Goal: Task Accomplishment & Management: Use online tool/utility

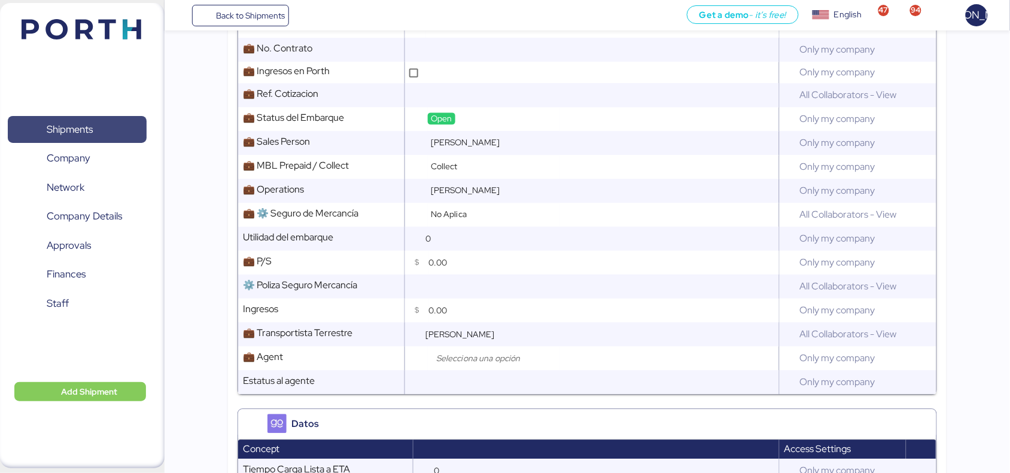
scroll to position [723, 0]
click at [103, 128] on span "Shipments" at bounding box center [77, 129] width 129 height 17
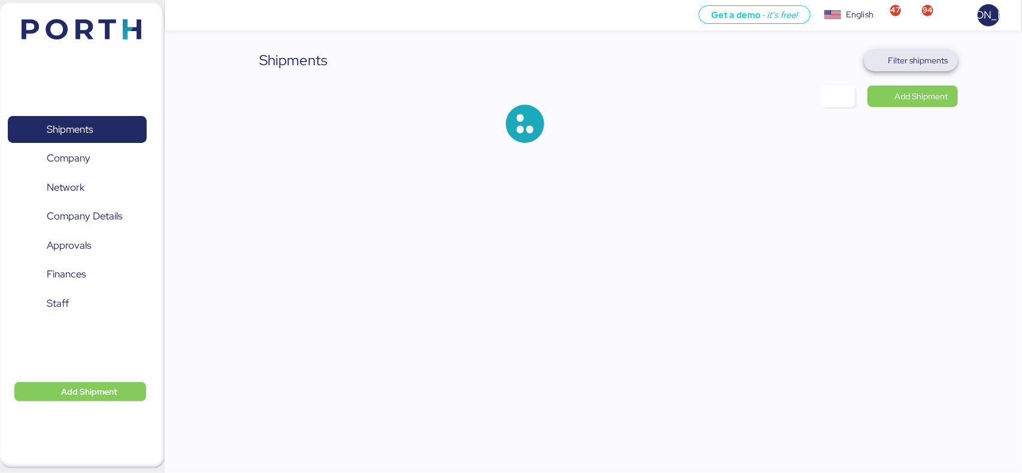
click at [916, 57] on span "Filter shipments" at bounding box center [918, 60] width 60 height 14
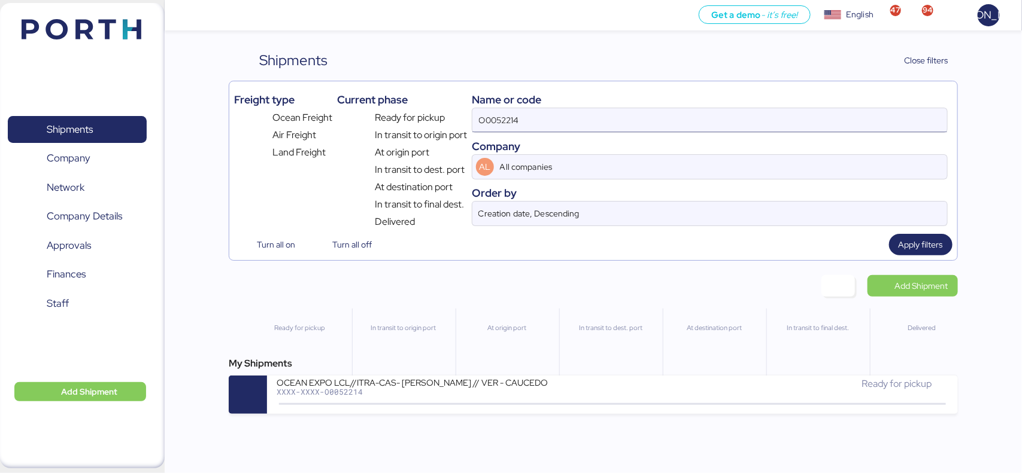
click at [570, 116] on input "O0052214" at bounding box center [709, 120] width 474 height 24
paste input "A0052223"
type input "A0052223"
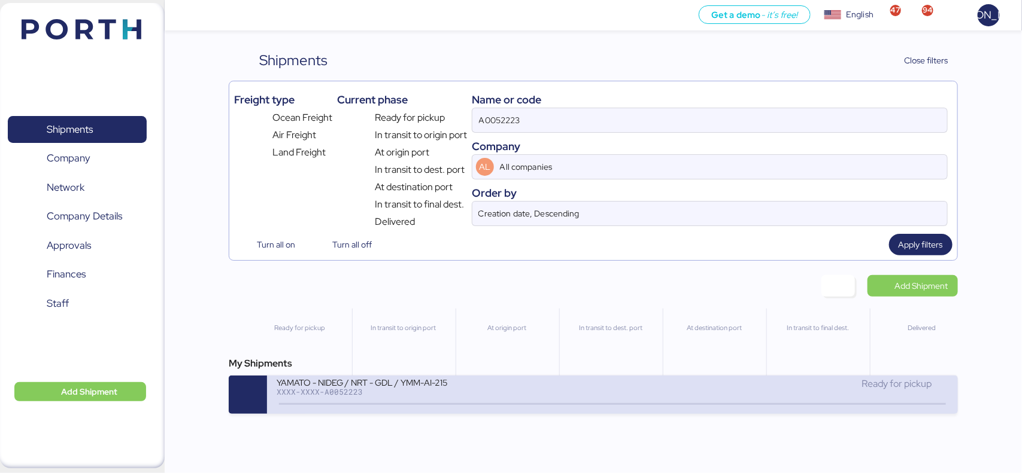
click at [522, 395] on div "XXXX-XXXX-A0052223" at bounding box center [420, 392] width 287 height 8
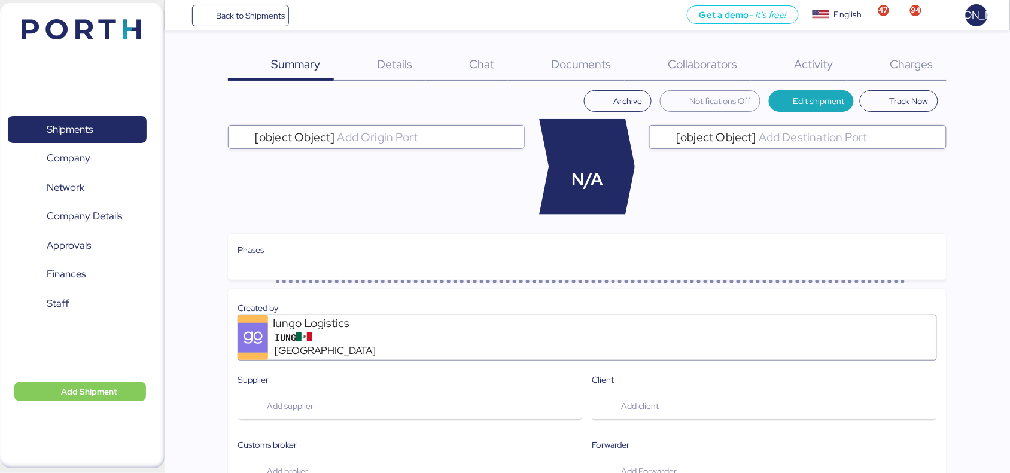
click at [924, 70] on span "Charges" at bounding box center [912, 64] width 43 height 16
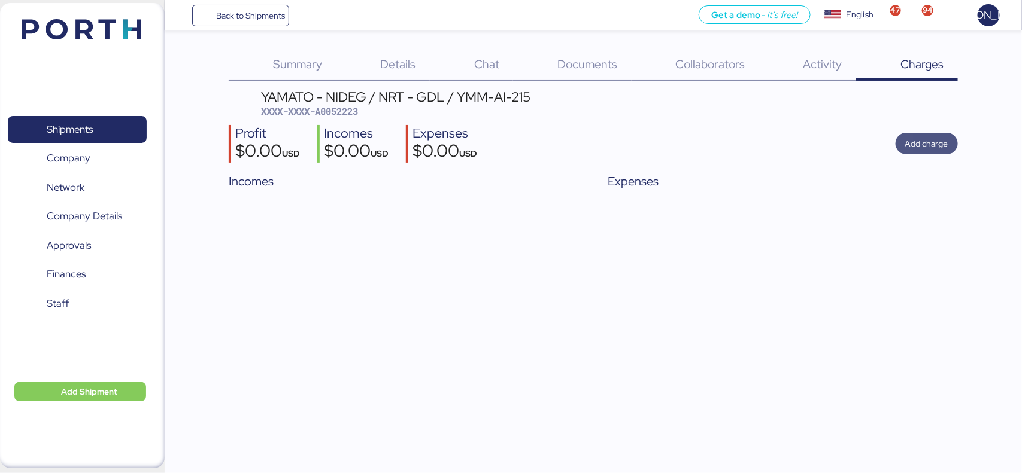
click at [928, 151] on span "Add charge" at bounding box center [926, 143] width 43 height 17
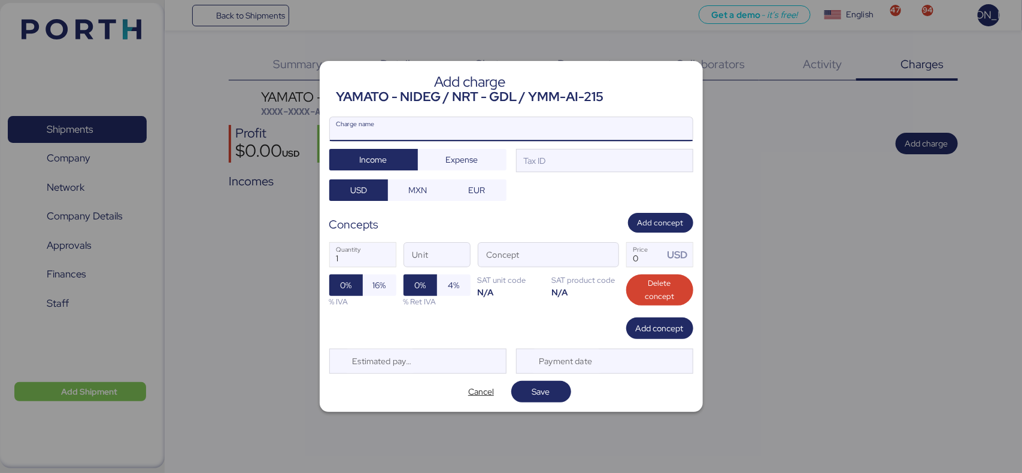
click at [498, 129] on input "Charge name" at bounding box center [511, 129] width 363 height 24
type input "a"
type input "RELEASE"
click at [478, 157] on span "Expense" at bounding box center [461, 159] width 69 height 17
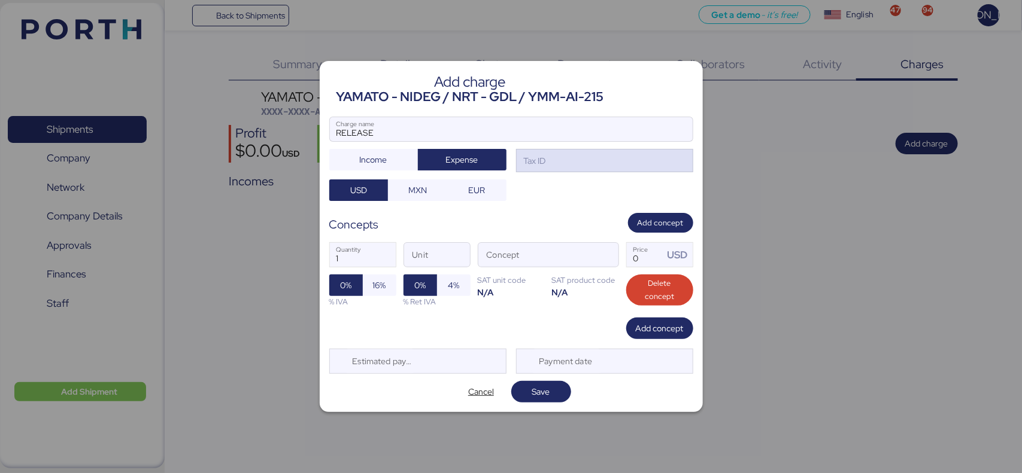
click at [581, 163] on div "Tax ID" at bounding box center [604, 161] width 177 height 24
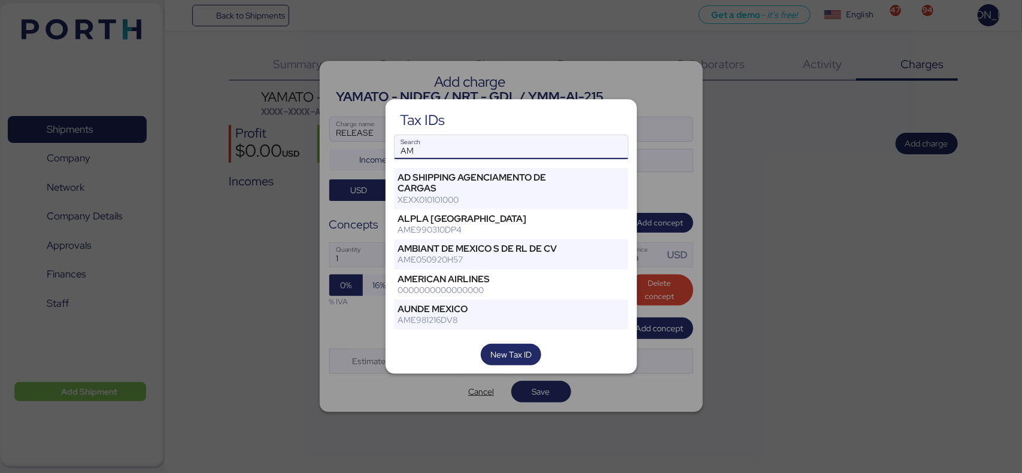
type input "A"
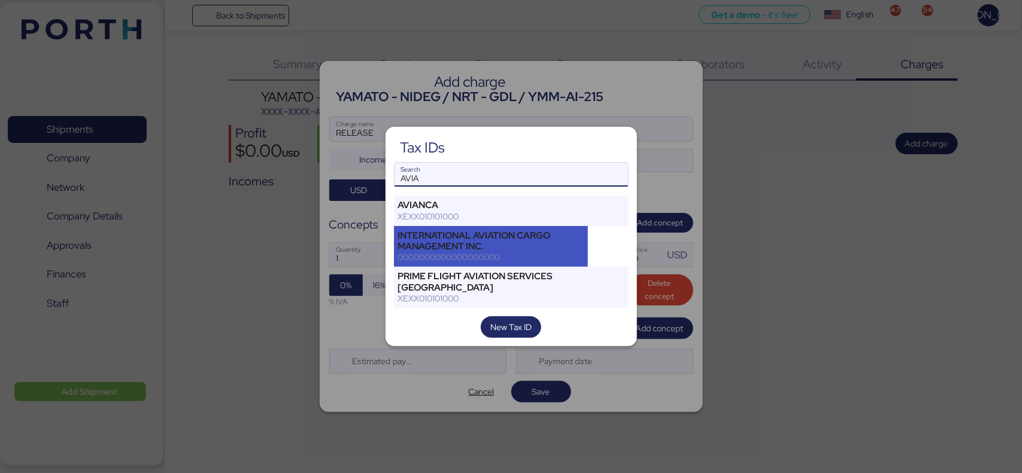
type input "AVIA"
click at [527, 244] on div "INTERNATIONAL AVIATION CARGO MANAGEMENT INC." at bounding box center [491, 241] width 186 height 22
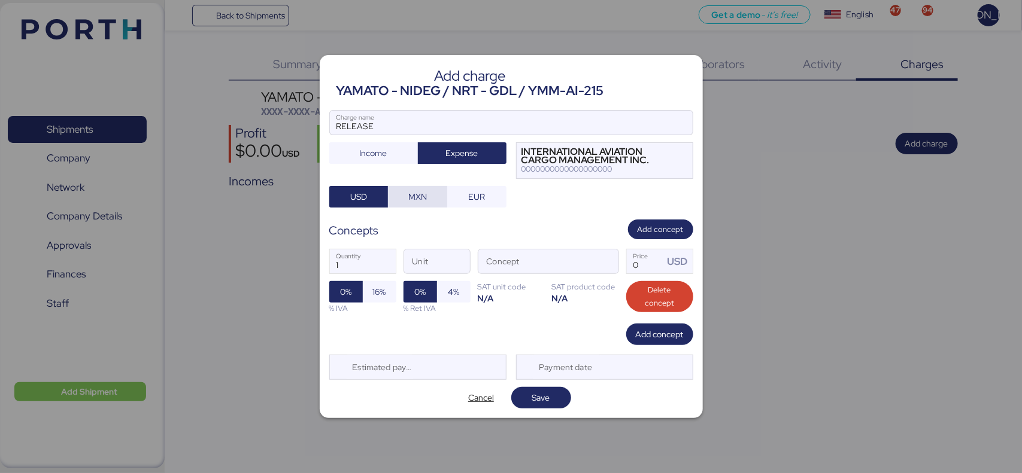
click at [401, 186] on span "MXN" at bounding box center [417, 197] width 59 height 22
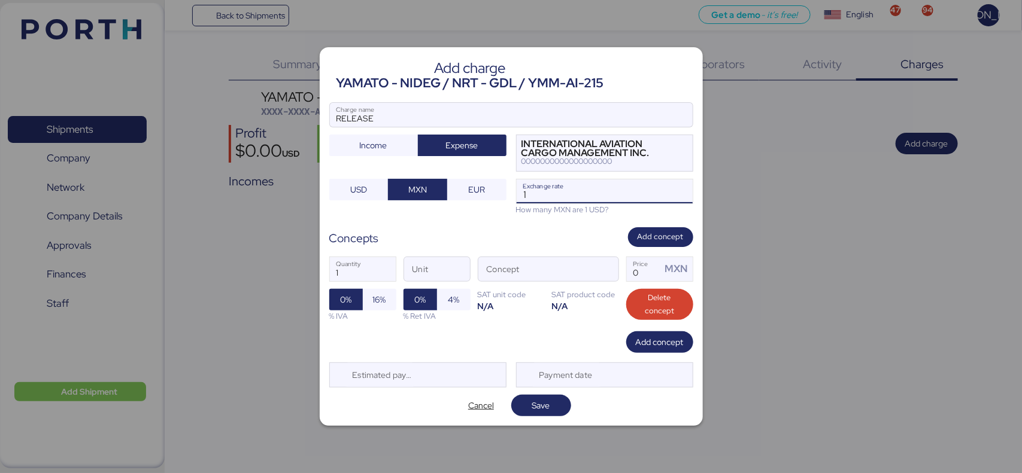
click at [566, 202] on input "1" at bounding box center [605, 192] width 176 height 24
type input "18.3"
click at [605, 272] on span "button" at bounding box center [605, 272] width 25 height 25
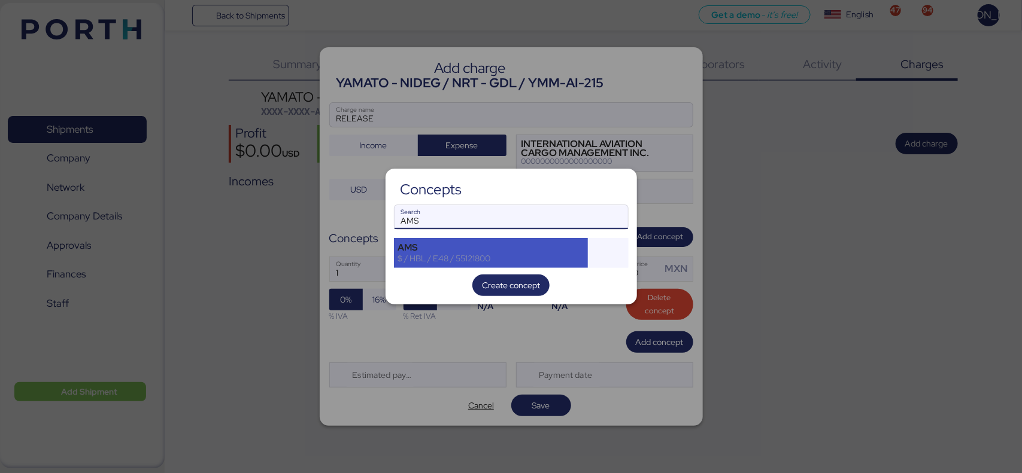
type input "AMS"
click at [506, 248] on div "AMS" at bounding box center [491, 247] width 186 height 11
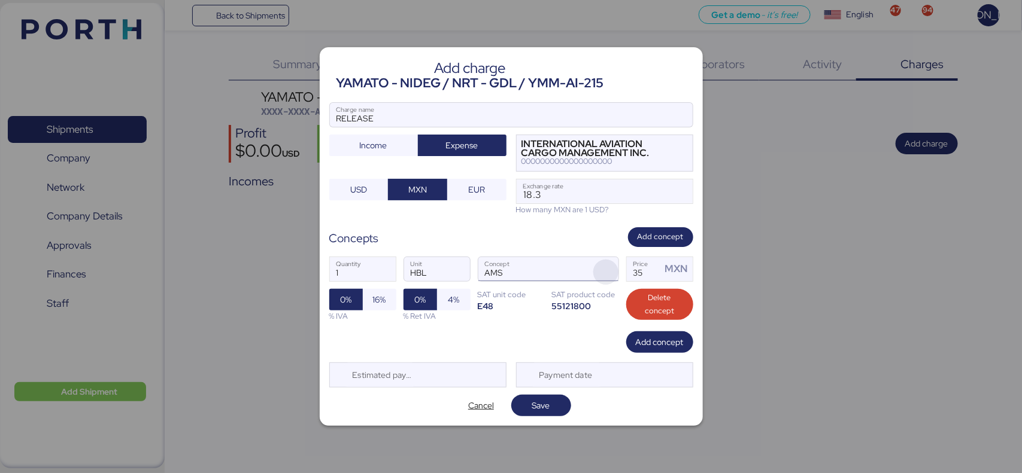
click at [614, 265] on span "button" at bounding box center [605, 272] width 25 height 25
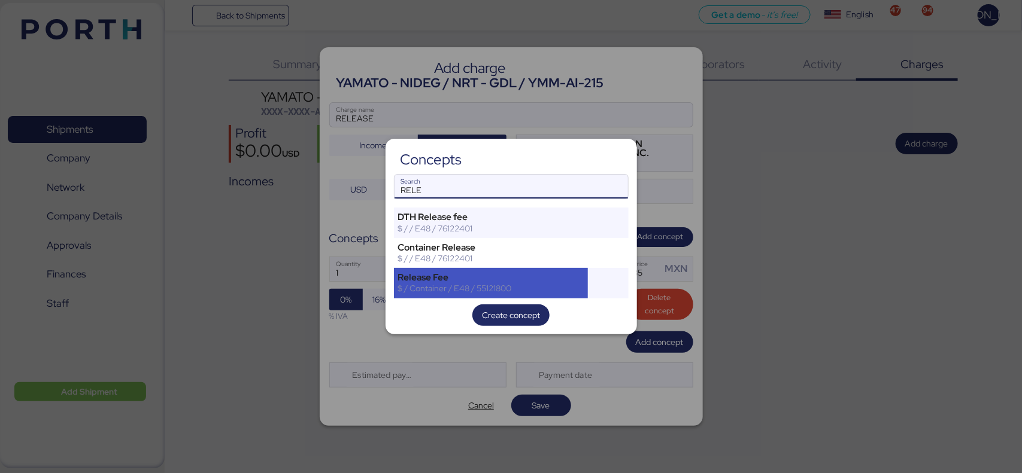
type input "RELE"
click at [458, 294] on div "$ / Container / E48 / 55121800" at bounding box center [491, 288] width 186 height 11
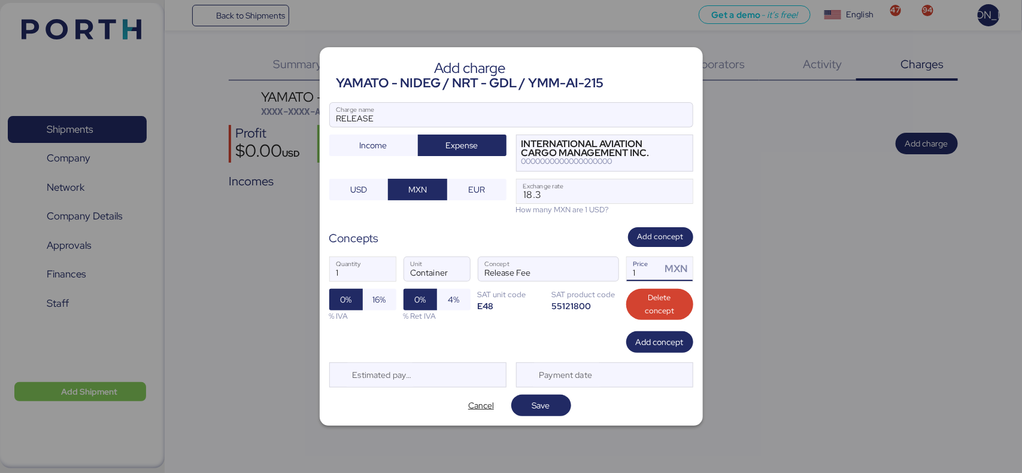
click at [639, 272] on input "1" at bounding box center [644, 269] width 35 height 24
type input "600"
click at [378, 296] on span "16%" at bounding box center [379, 300] width 13 height 14
click at [430, 333] on div "Add concept" at bounding box center [511, 343] width 364 height 22
click at [536, 407] on span "Save" at bounding box center [541, 406] width 18 height 14
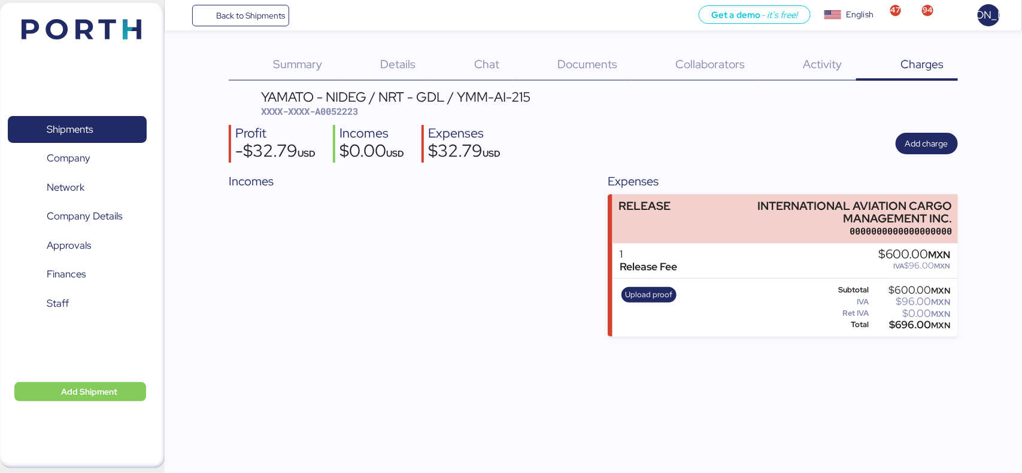
click at [342, 111] on span "XXXX-XXXX-A0052223" at bounding box center [309, 111] width 97 height 12
copy span "A0052223"
